Goal: Task Accomplishment & Management: Manage account settings

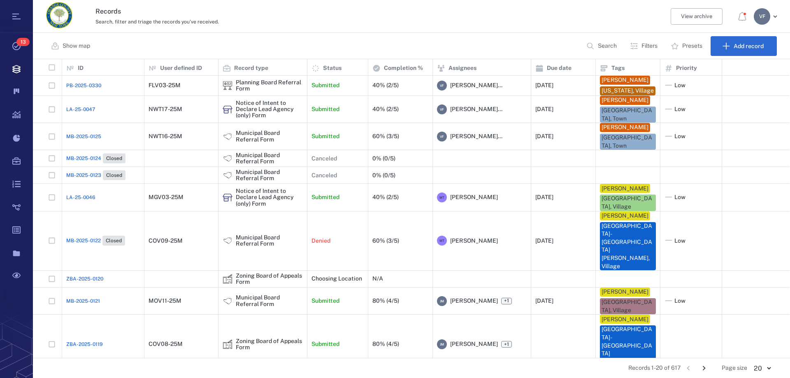
click at [658, 44] on button "Filters" at bounding box center [644, 46] width 39 height 20
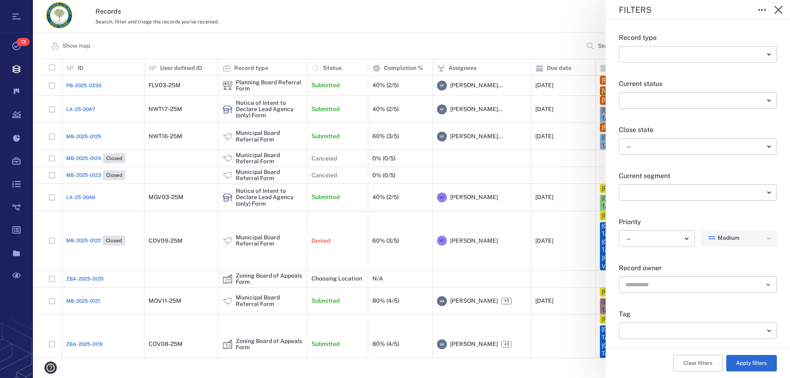
click at [743, 147] on body "Tasks 13 Records Boards Dashboard Reports Record types Guide steps Rules Form b…" at bounding box center [395, 189] width 790 height 378
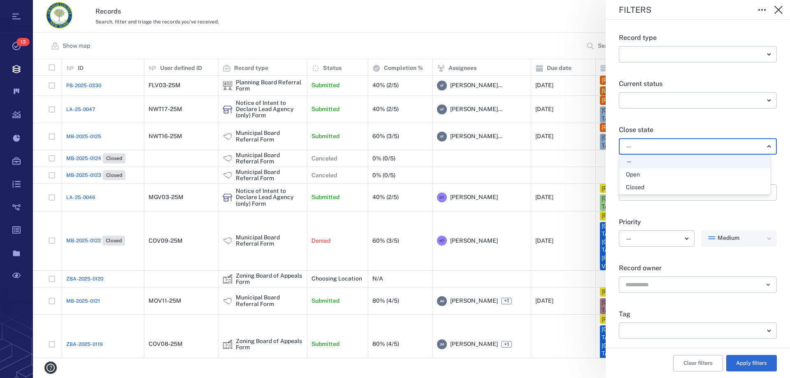
click at [672, 172] on div "Open" at bounding box center [694, 175] width 138 height 8
type input "*****"
click at [705, 286] on input "text" at bounding box center [687, 285] width 127 height 12
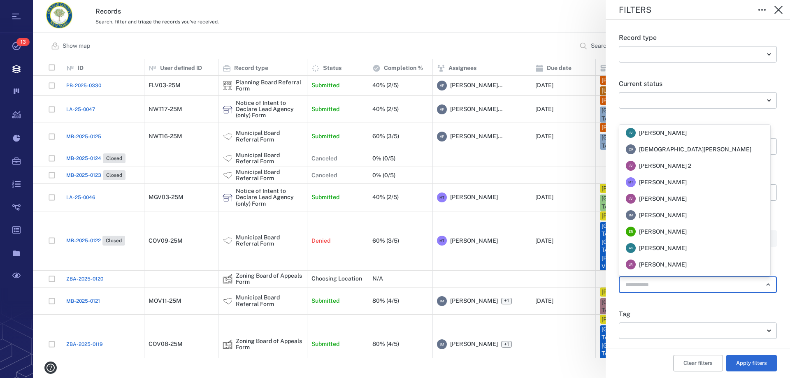
click at [705, 286] on input "text" at bounding box center [687, 285] width 127 height 12
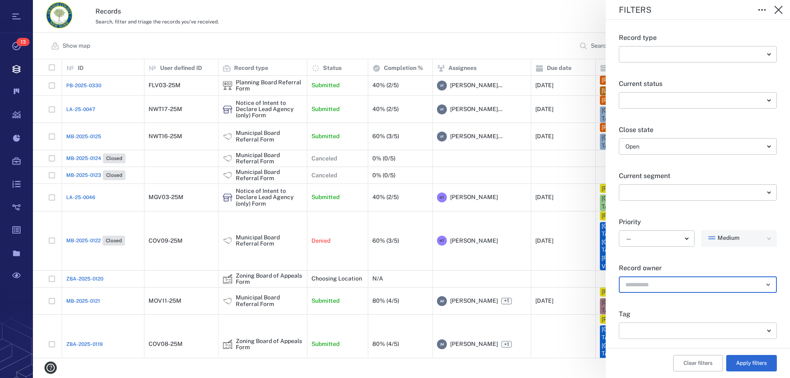
click at [682, 331] on body "Tasks 13 Records Boards Dashboard Reports Record types Guide steps Rules Form b…" at bounding box center [395, 189] width 790 height 378
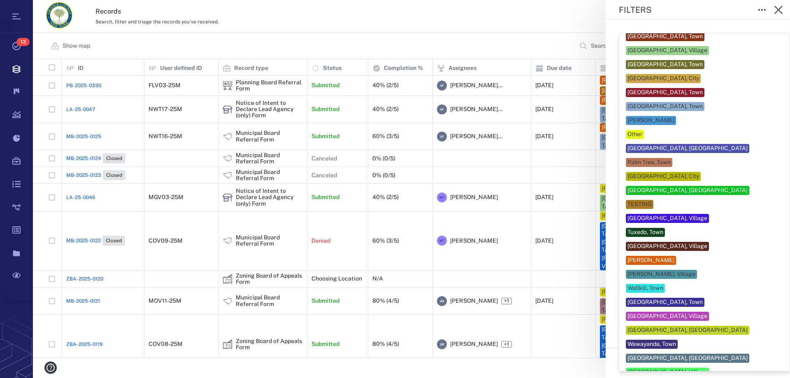
scroll to position [375, 0]
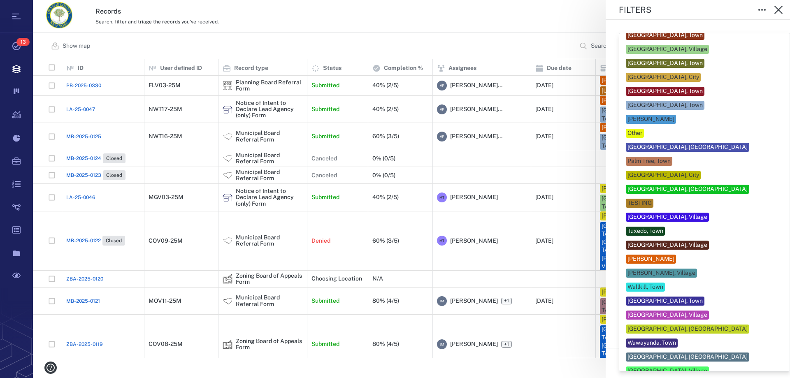
click at [665, 255] on div "[PERSON_NAME]" at bounding box center [650, 259] width 47 height 8
type input "***"
click at [580, 369] on div at bounding box center [395, 189] width 790 height 378
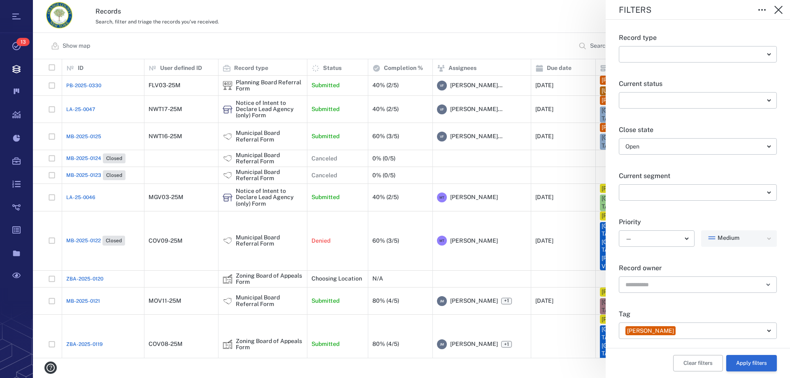
click at [753, 364] on button "Apply filters" at bounding box center [751, 363] width 51 height 16
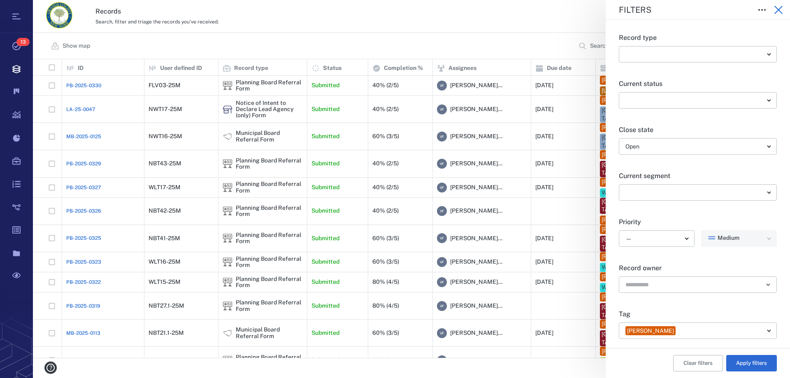
click at [774, 11] on icon "button" at bounding box center [778, 10] width 10 height 10
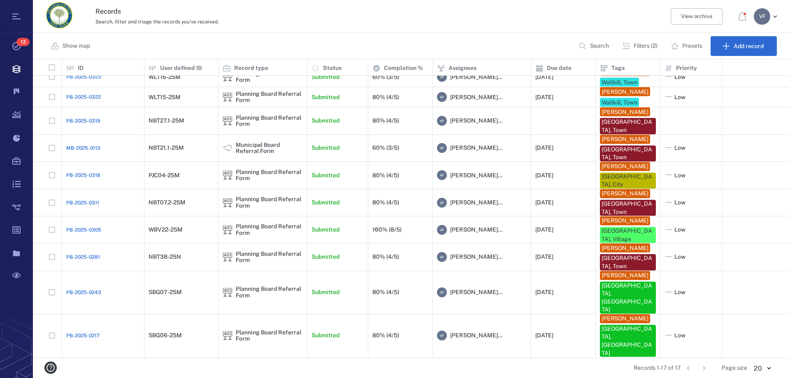
scroll to position [195, 0]
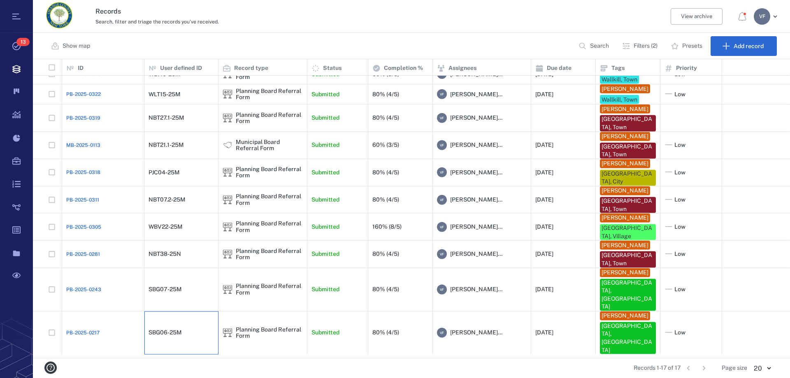
click at [164, 336] on div "SBG06-25M" at bounding box center [164, 332] width 33 height 6
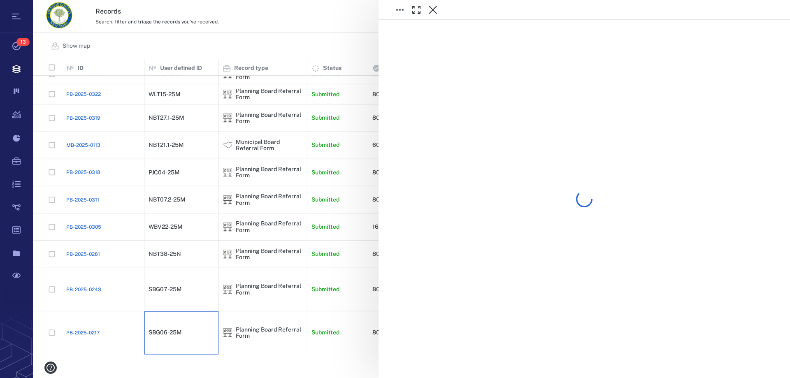
scroll to position [195, 0]
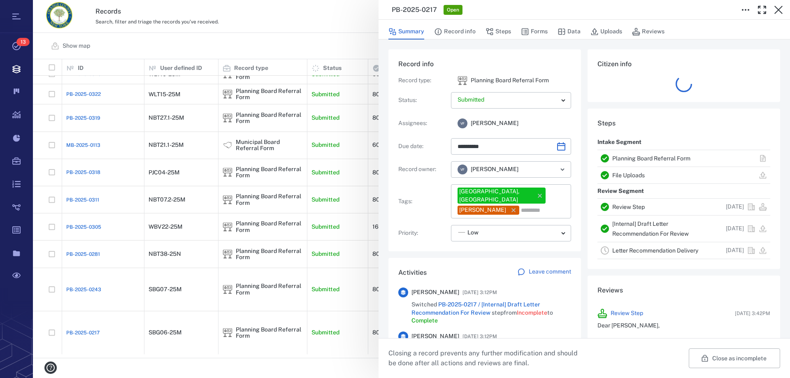
click at [630, 227] on link "[Internal] Draft Letter Recommendation For Review" at bounding box center [650, 228] width 76 height 16
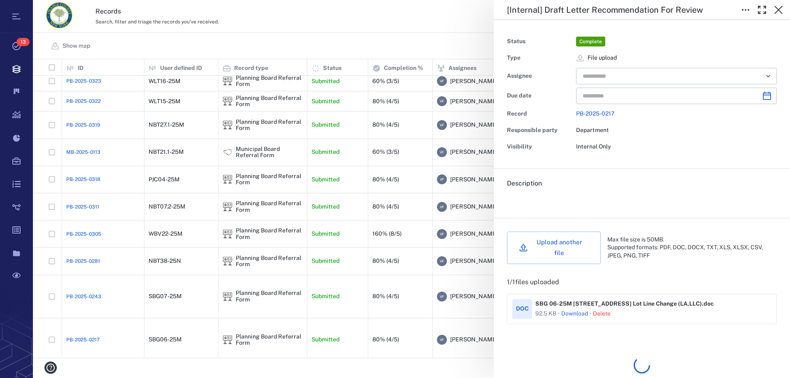
type input "**********"
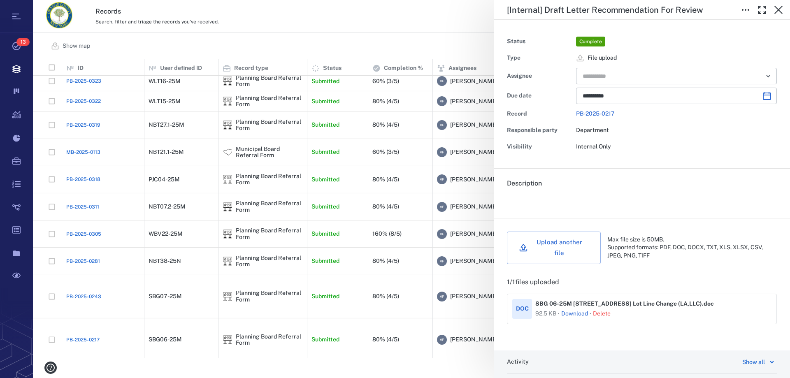
click at [602, 310] on button "Delete" at bounding box center [602, 314] width 18 height 8
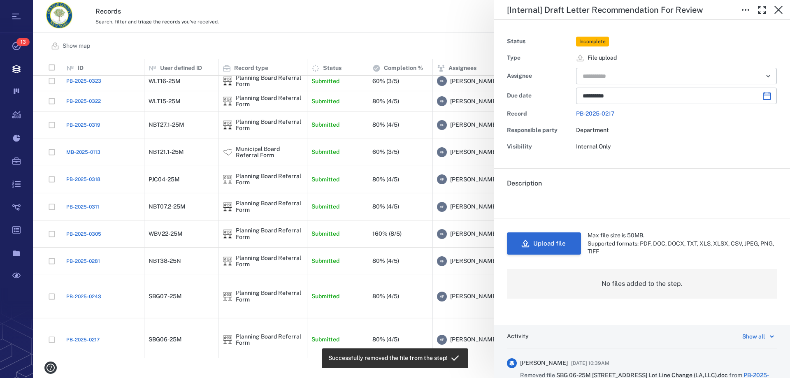
click at [551, 241] on button "Upload file" at bounding box center [544, 243] width 74 height 22
